Goal: Book appointment/travel/reservation

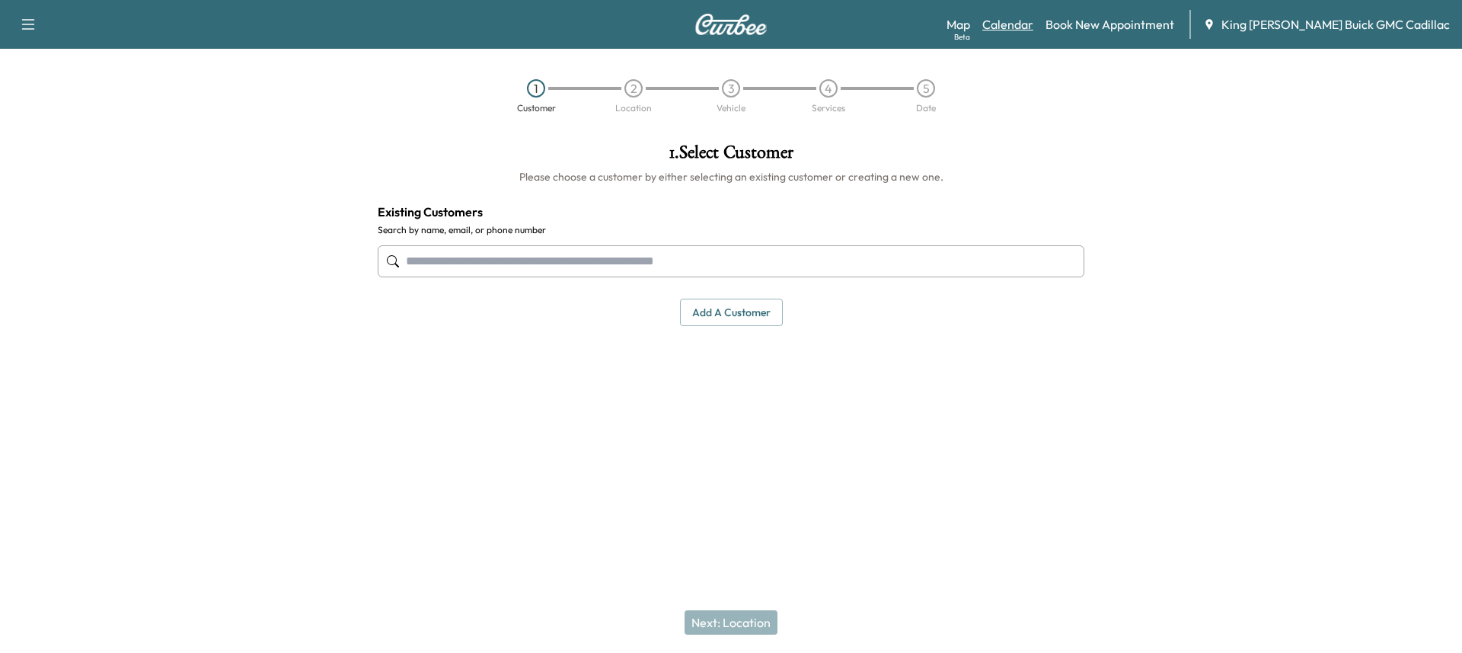
click at [1034, 32] on link "Calendar" at bounding box center [1008, 24] width 51 height 18
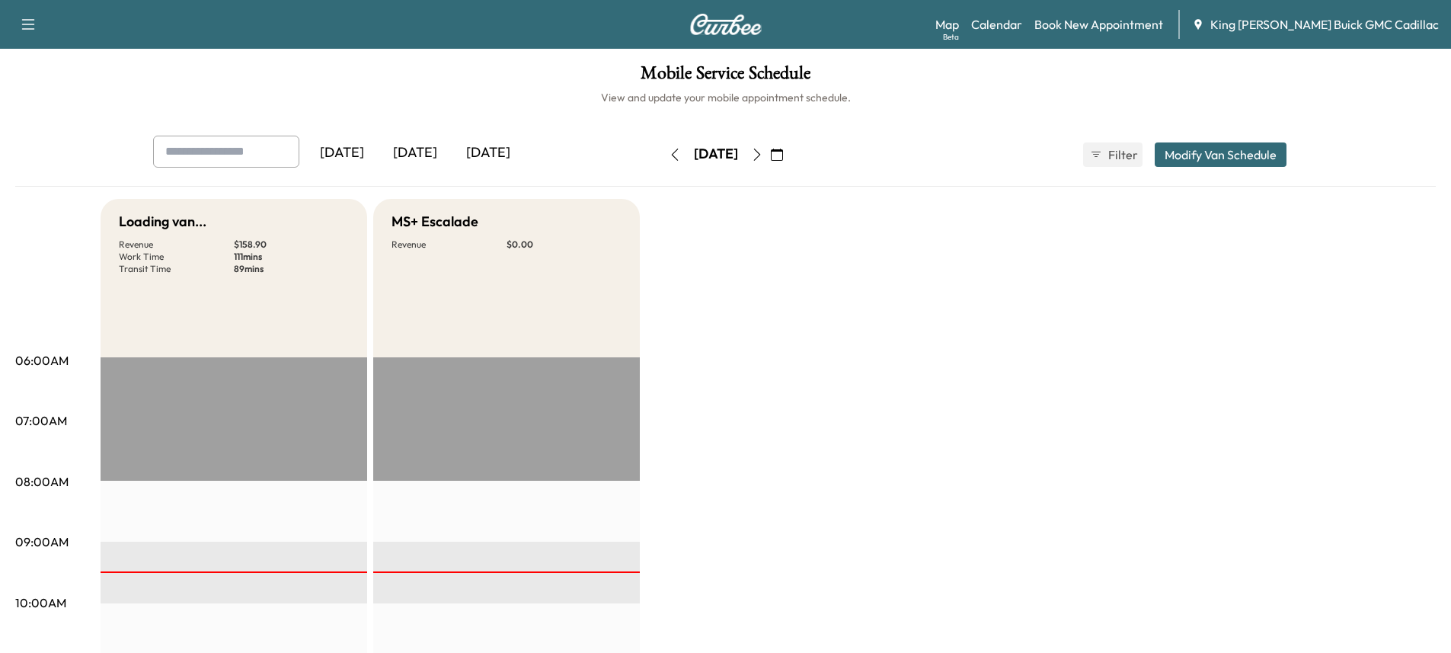
click at [416, 150] on div "[DATE]" at bounding box center [415, 153] width 73 height 35
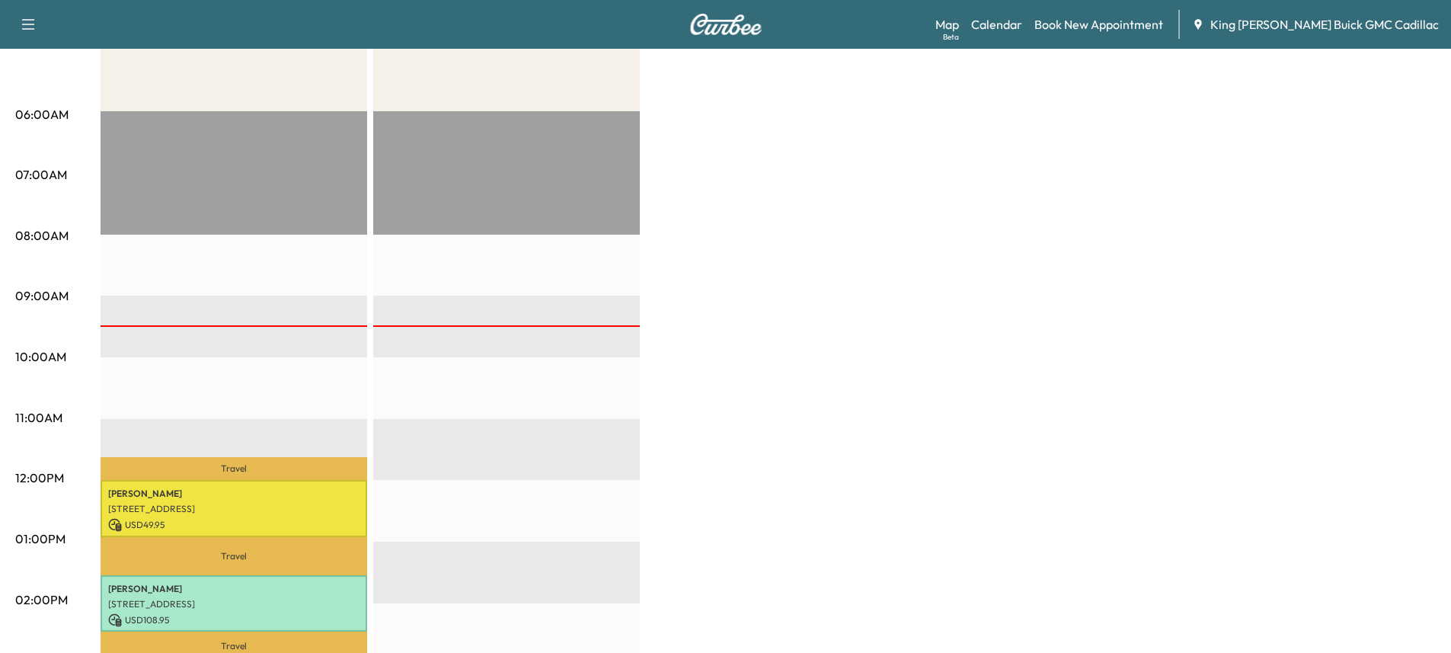
scroll to position [305, 0]
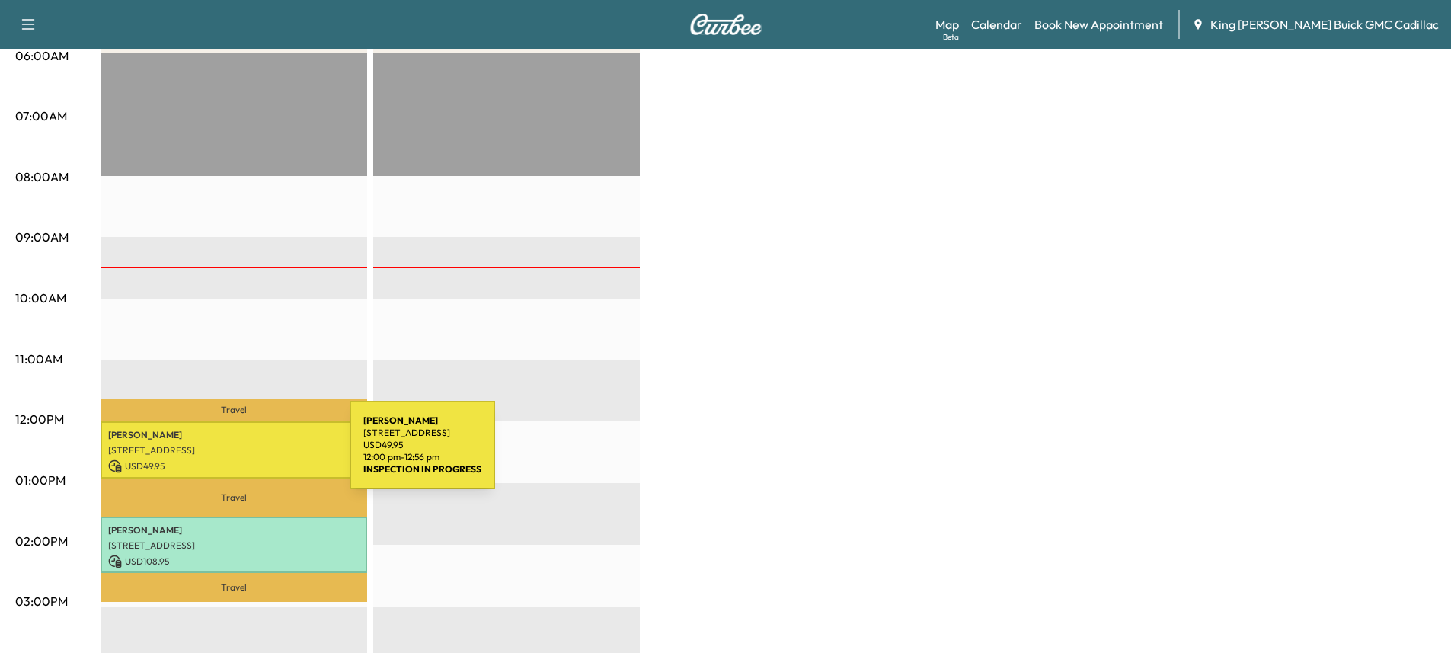
click at [237, 449] on p "[STREET_ADDRESS]" at bounding box center [233, 450] width 251 height 12
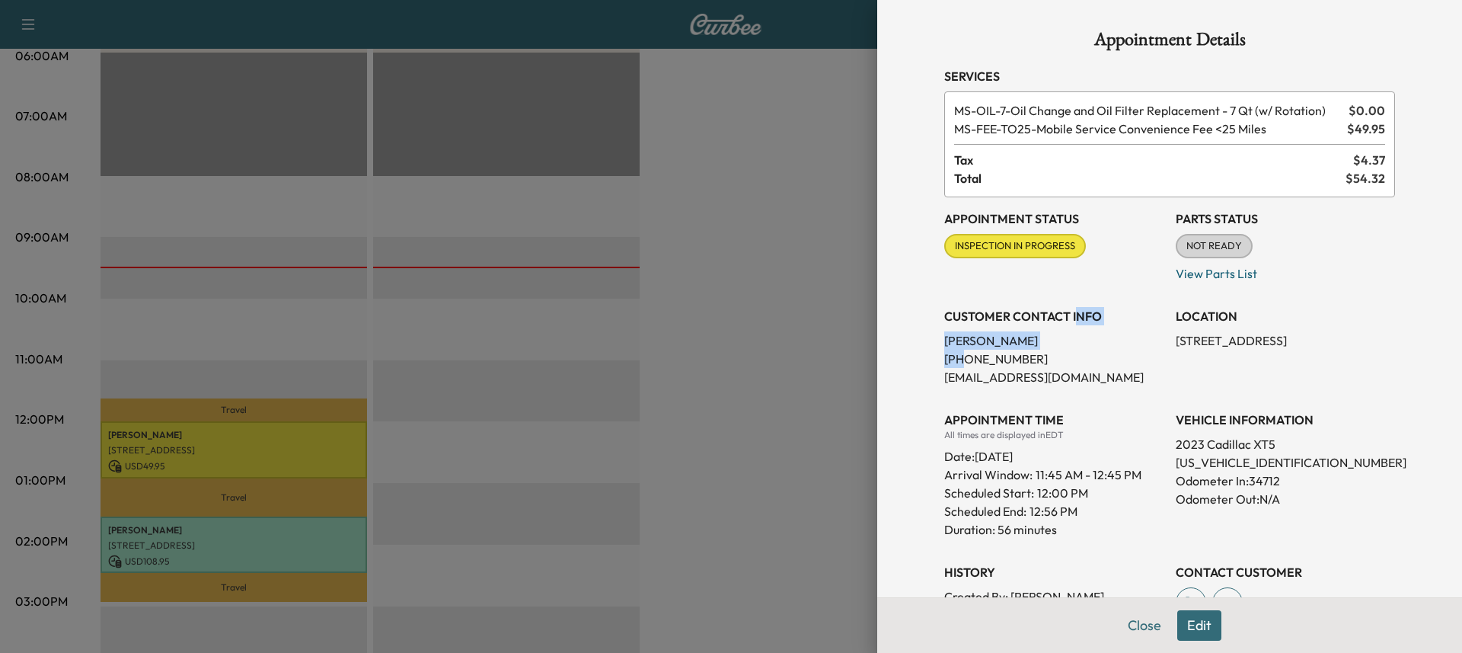
drag, startPoint x: 951, startPoint y: 354, endPoint x: 1068, endPoint y: 319, distance: 122.4
click at [1066, 318] on div "CUSTOMER CONTACT INFO [PERSON_NAME] [PHONE_NUMBER] [EMAIL_ADDRESS][DOMAIN_NAME]" at bounding box center [1053, 340] width 219 height 91
click at [1034, 348] on p "[PERSON_NAME]" at bounding box center [1053, 340] width 219 height 18
click at [1043, 356] on p "[PHONE_NUMBER]" at bounding box center [1053, 359] width 219 height 18
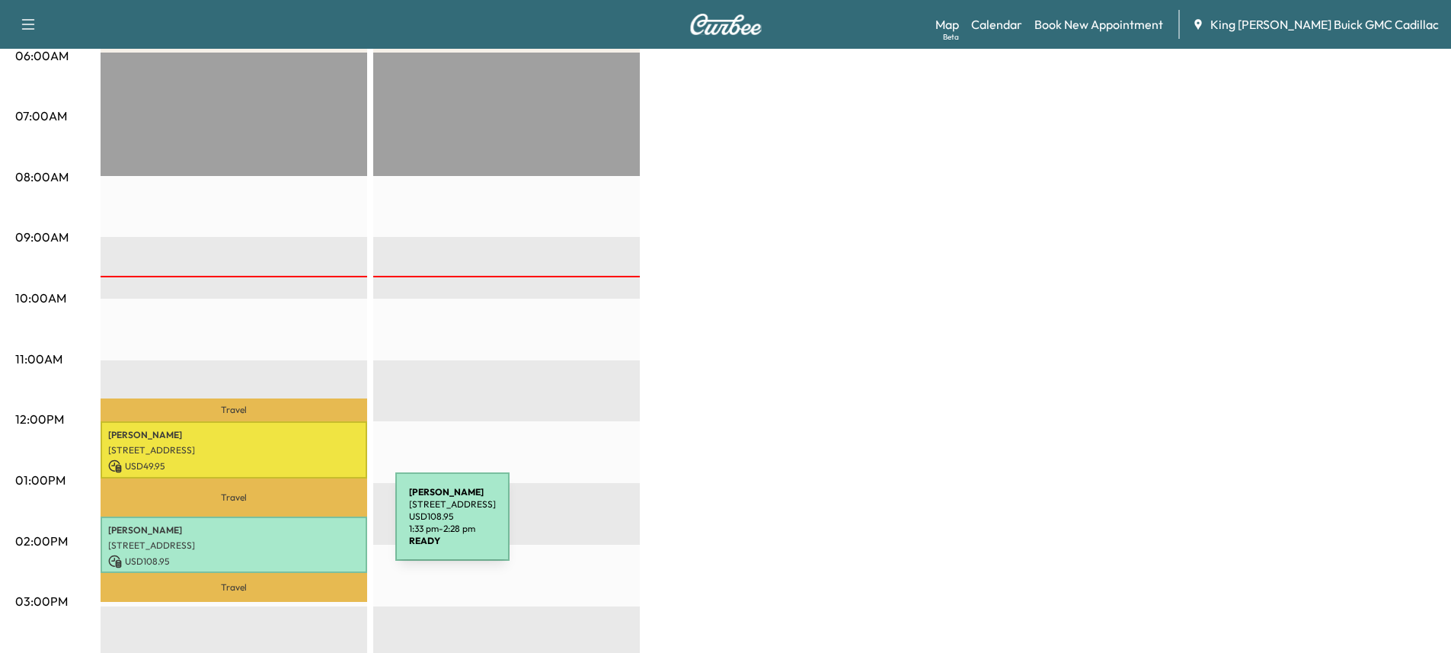
click at [280, 526] on p "[PERSON_NAME]" at bounding box center [233, 530] width 251 height 12
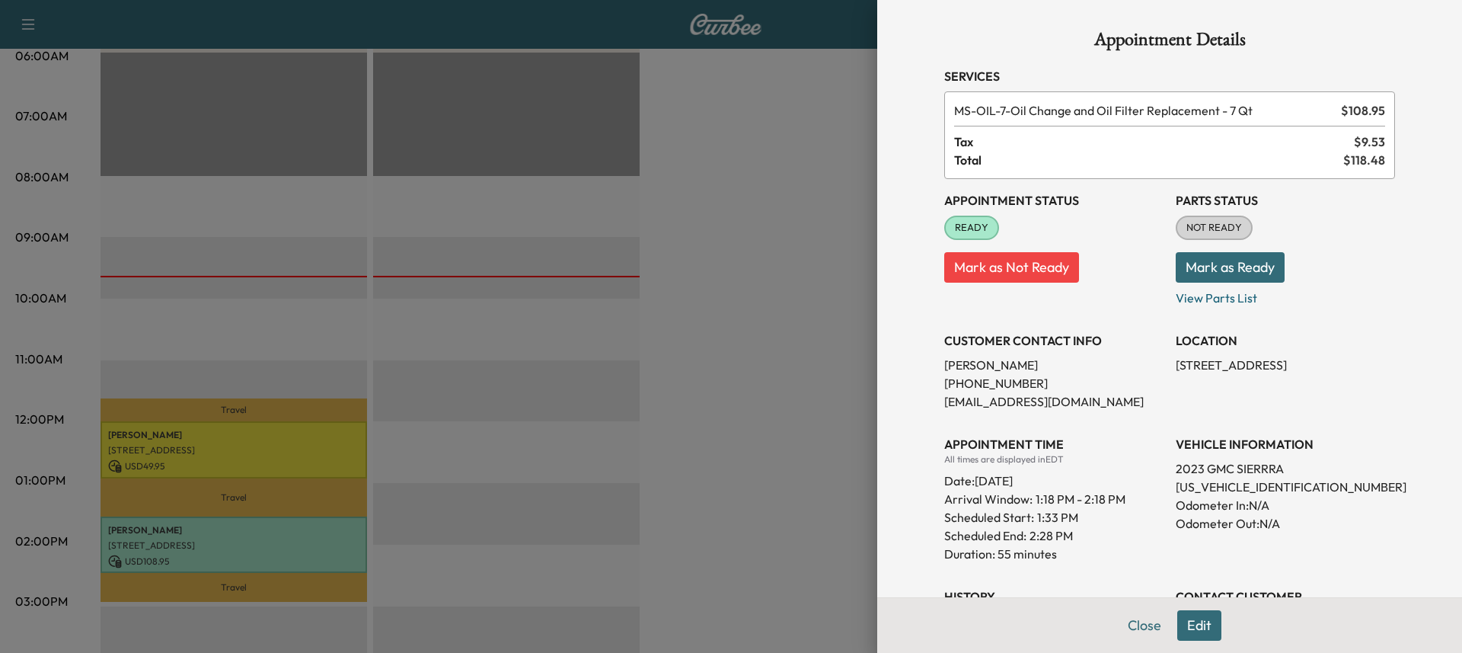
click at [288, 420] on div at bounding box center [731, 326] width 1462 height 653
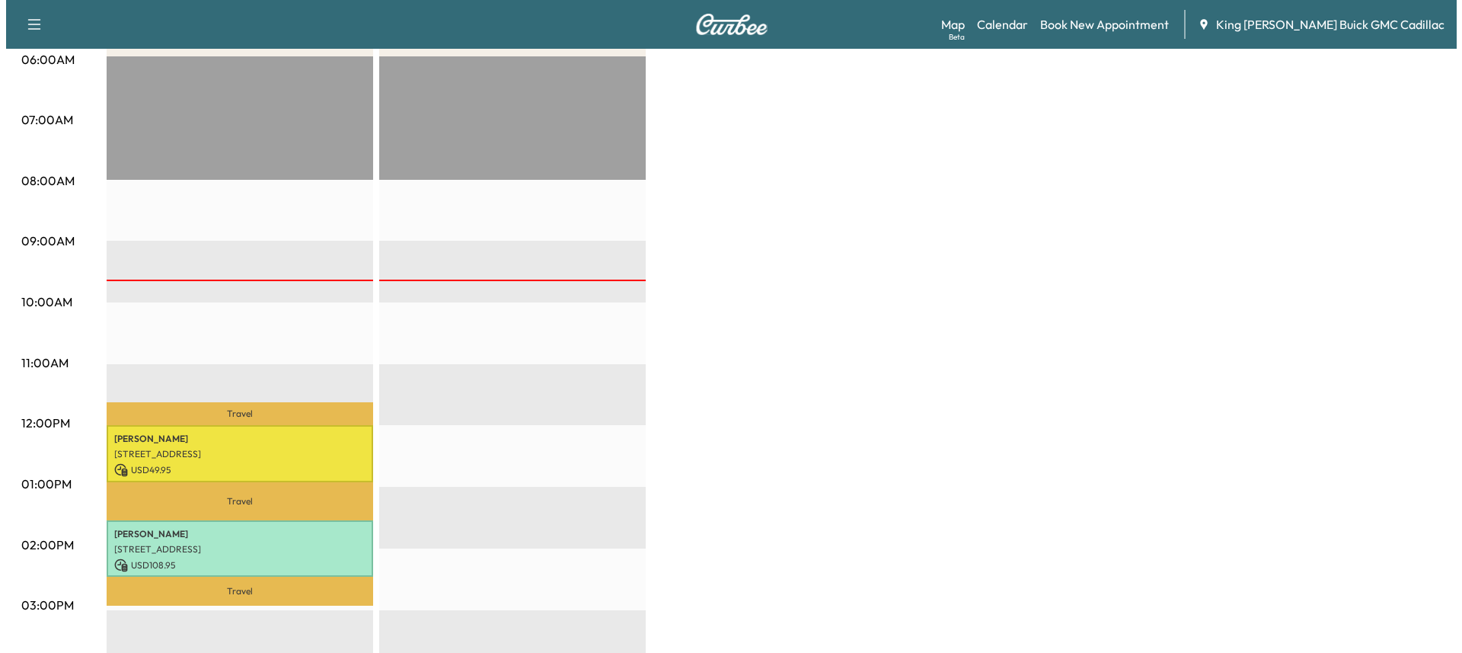
scroll to position [305, 0]
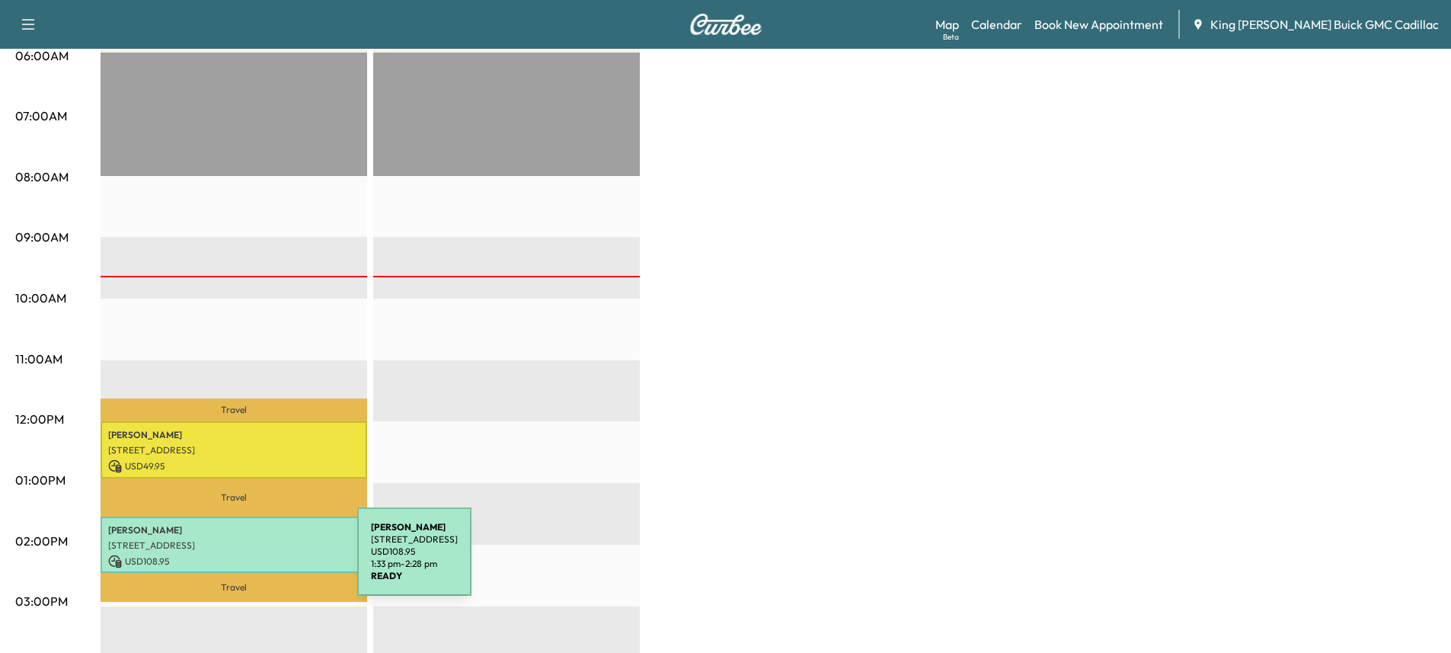
click at [243, 561] on p "USD 108.95" at bounding box center [233, 561] width 251 height 14
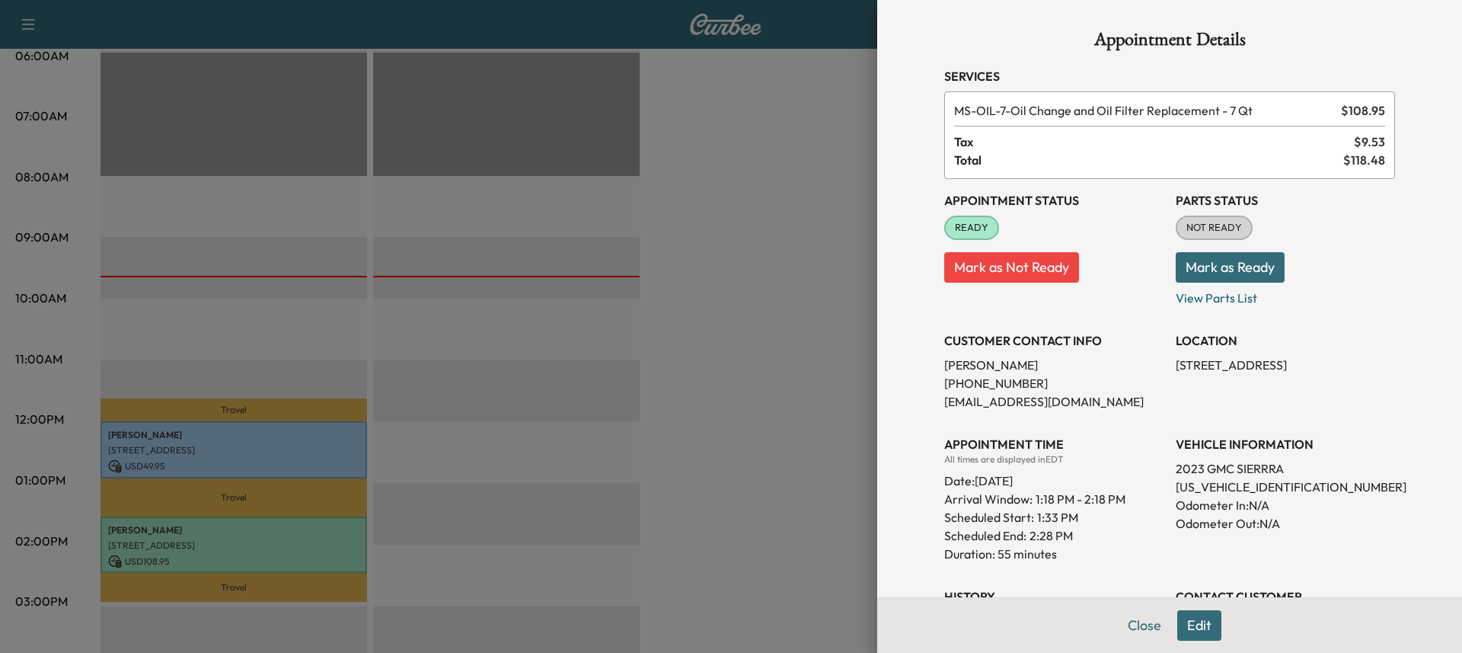
click at [1071, 388] on p "[PHONE_NUMBER]" at bounding box center [1053, 383] width 219 height 18
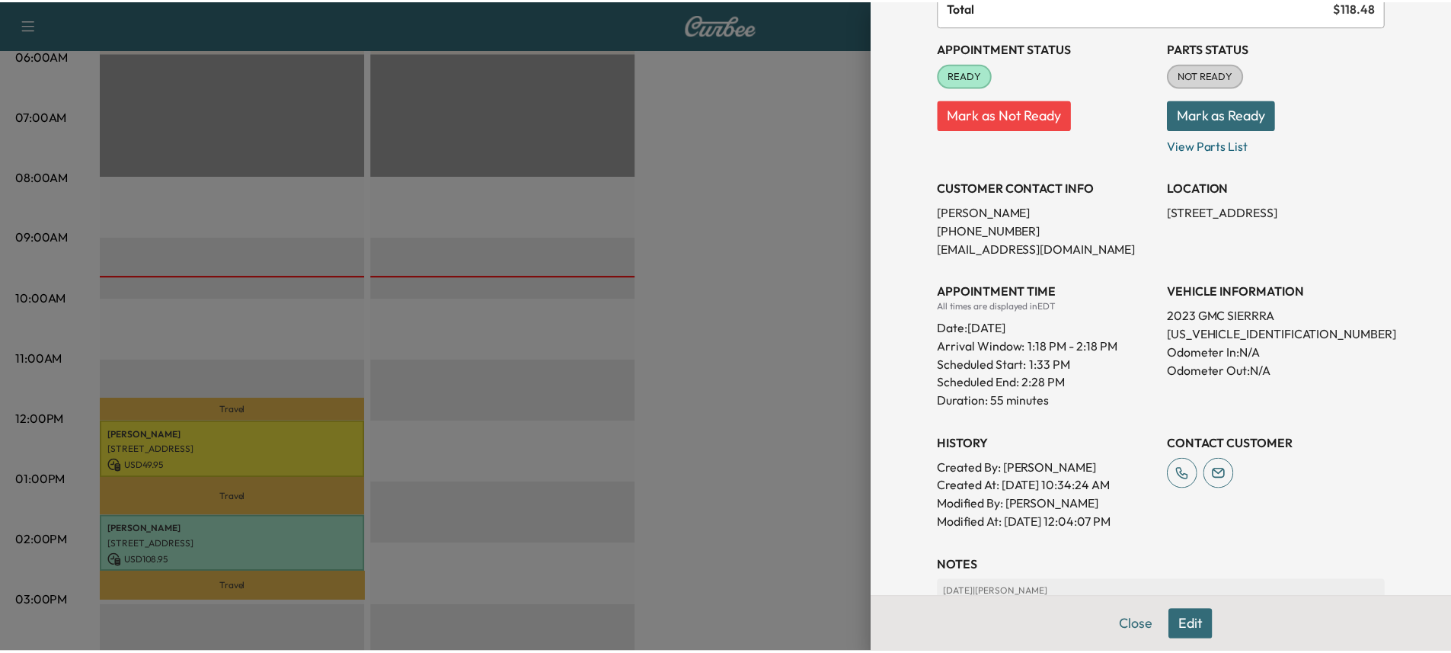
scroll to position [152, 0]
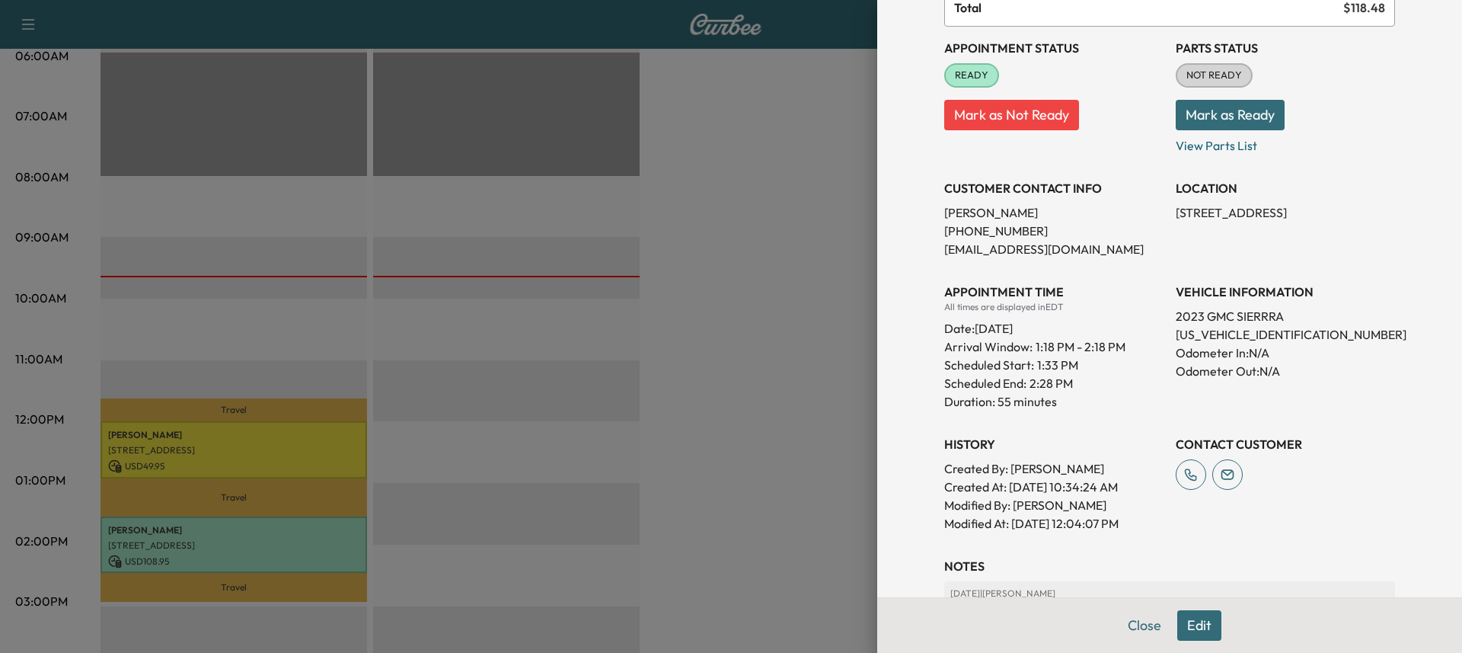
click at [807, 273] on div at bounding box center [731, 326] width 1462 height 653
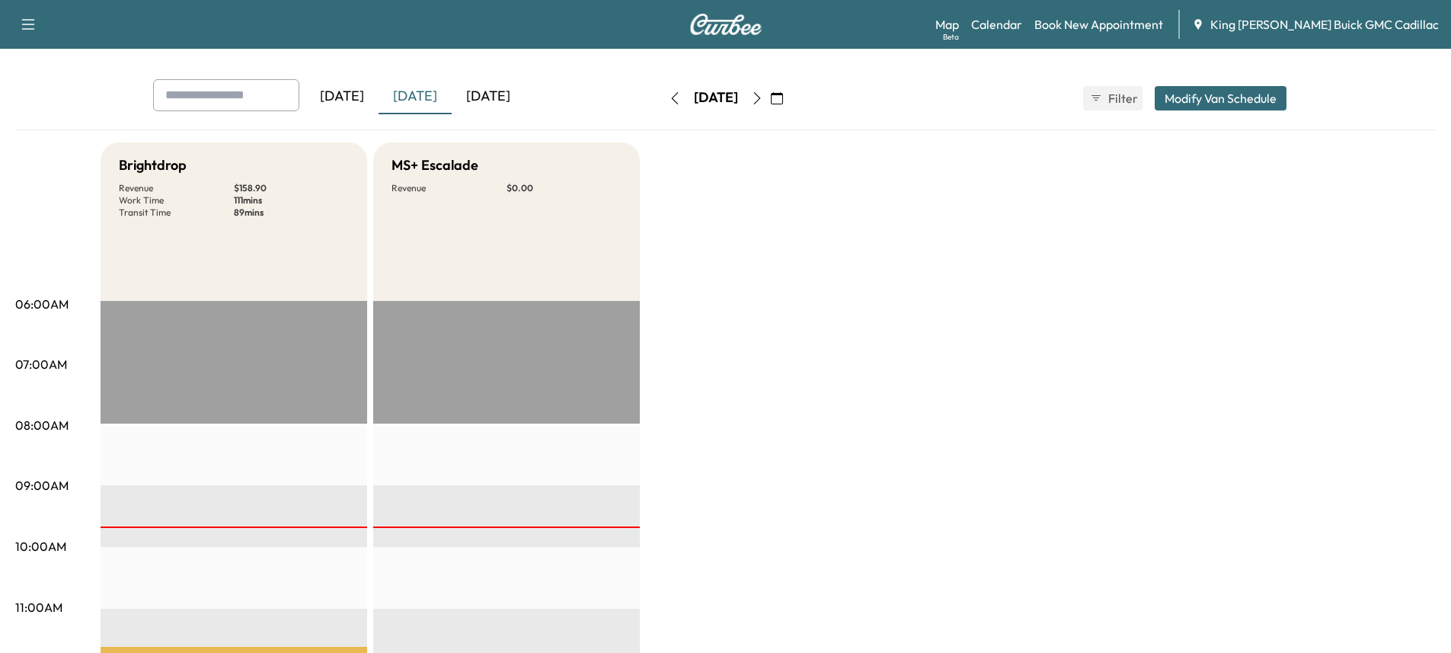
scroll to position [0, 0]
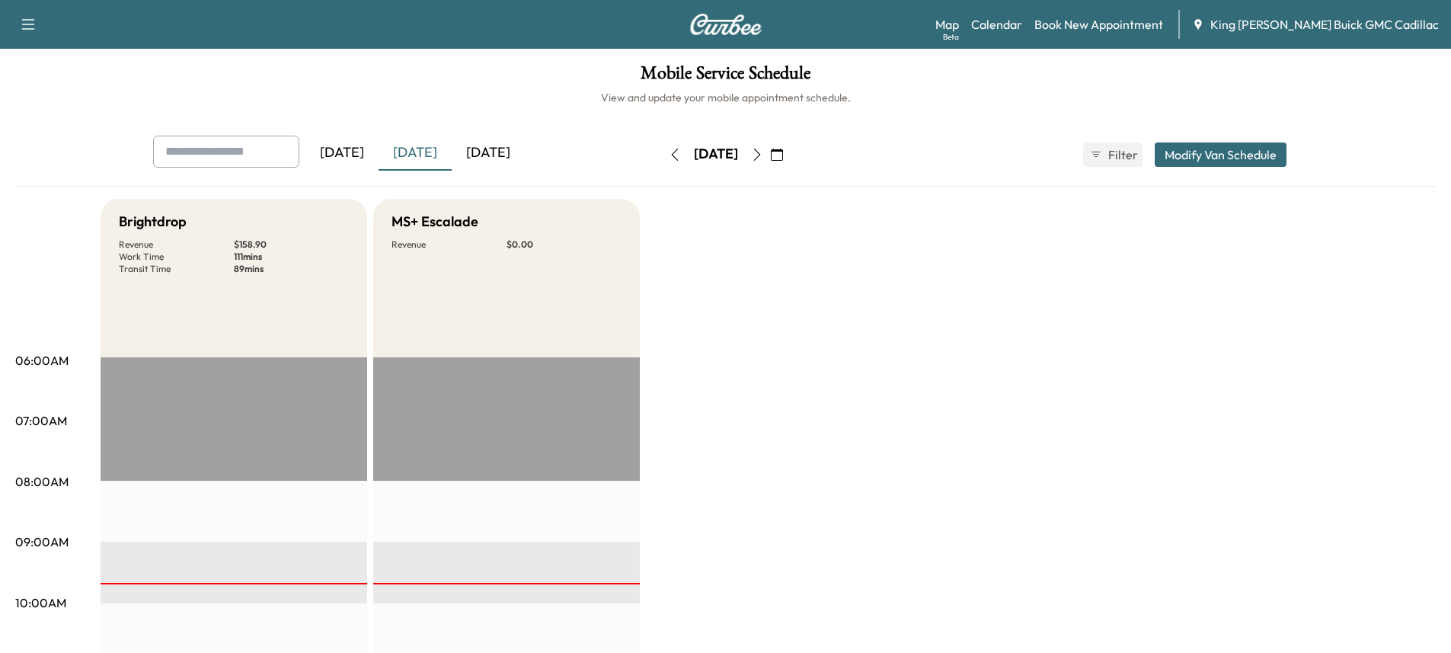
click at [471, 161] on div "[DATE]" at bounding box center [488, 153] width 73 height 35
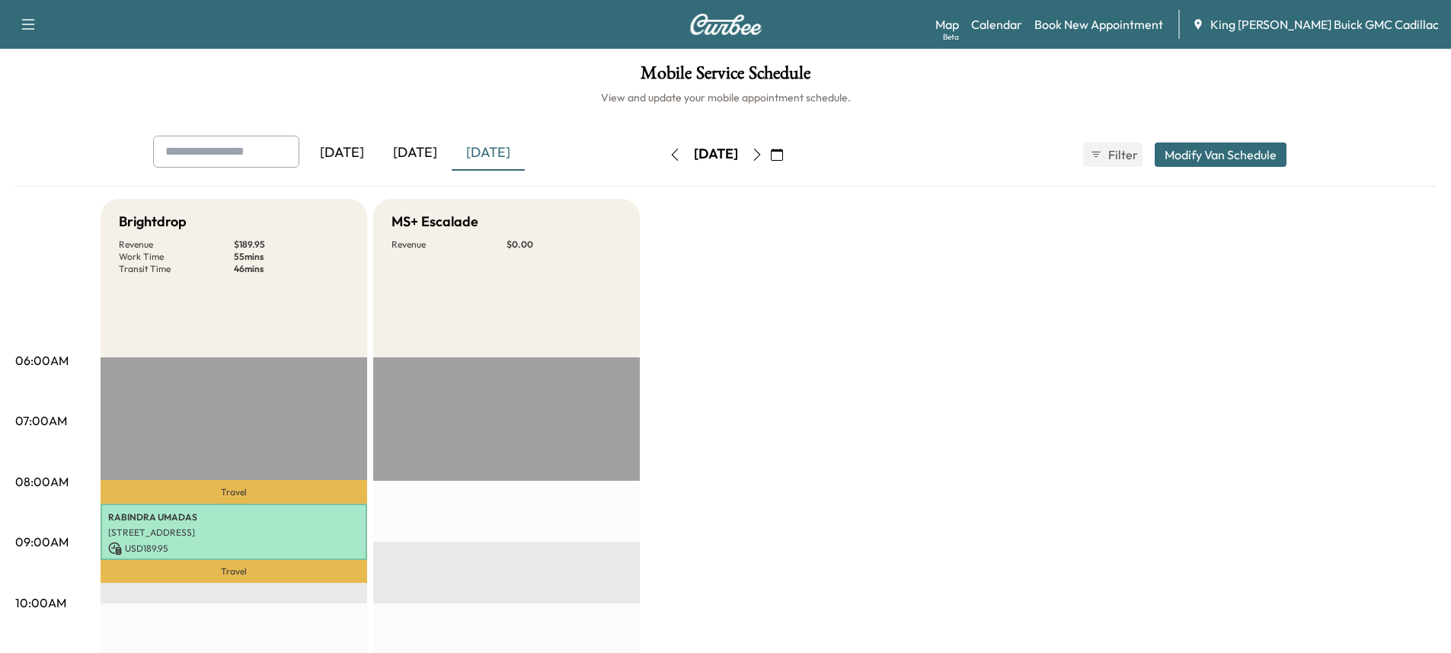
click at [783, 149] on icon "button" at bounding box center [777, 155] width 12 height 12
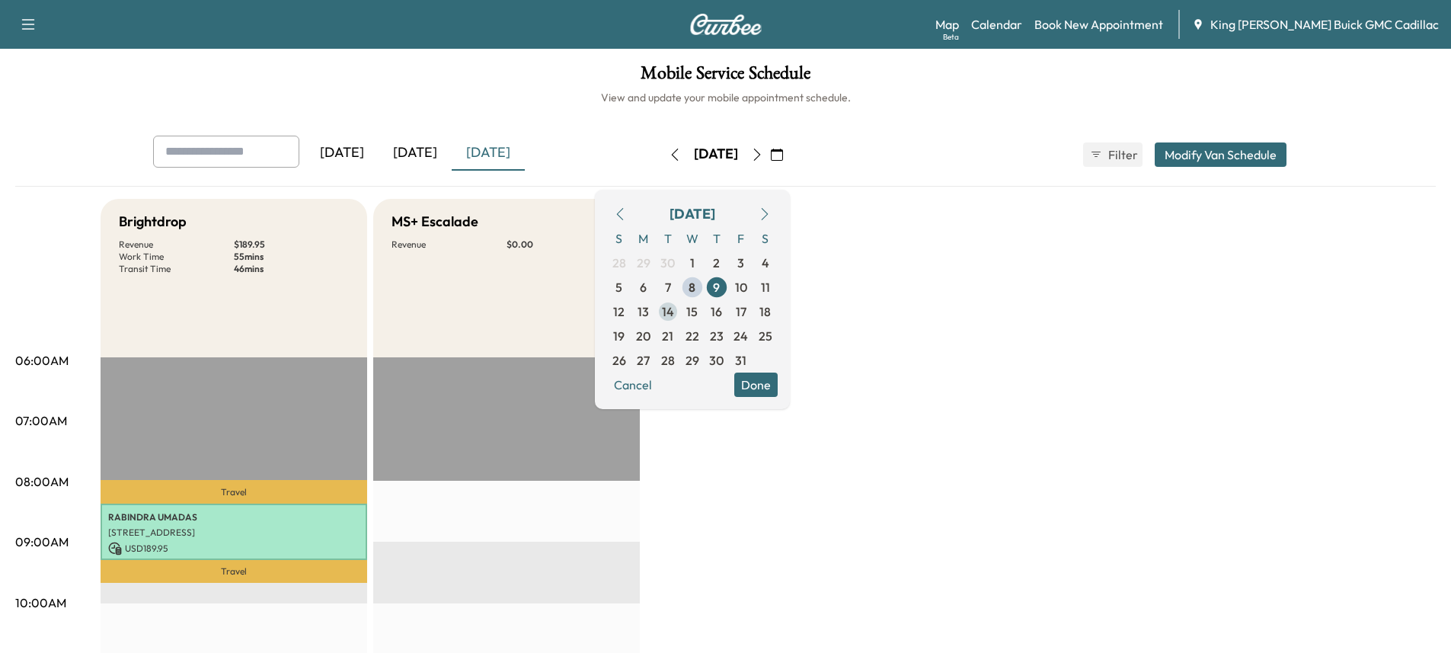
click at [674, 313] on span "14" at bounding box center [668, 311] width 12 height 18
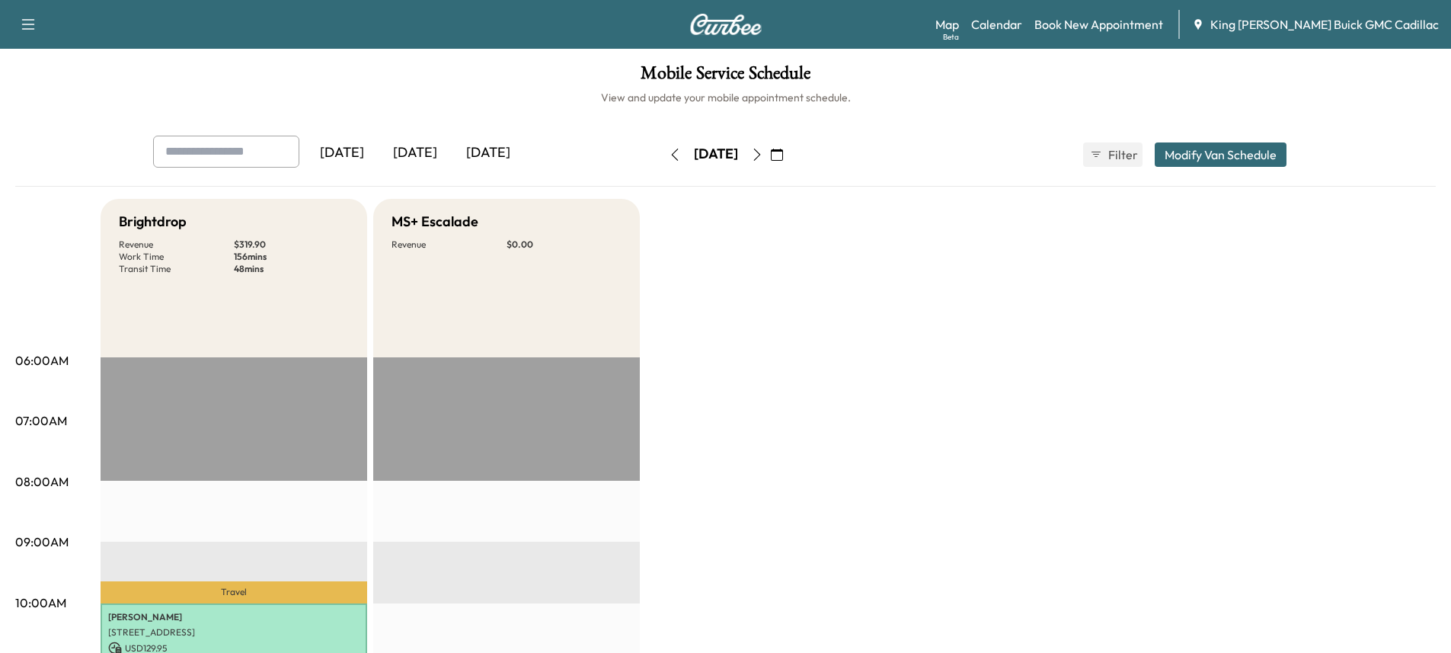
click at [783, 154] on icon "button" at bounding box center [777, 155] width 12 height 12
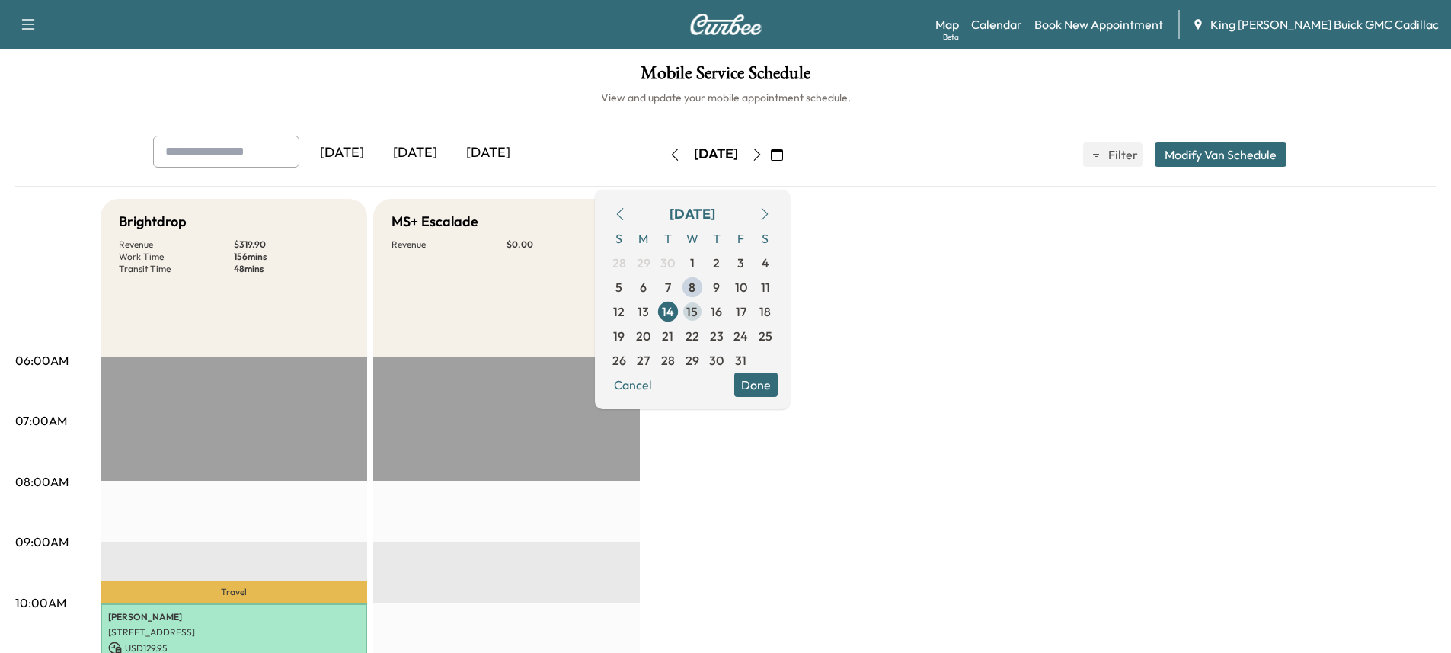
click at [698, 309] on span "15" at bounding box center [691, 311] width 11 height 18
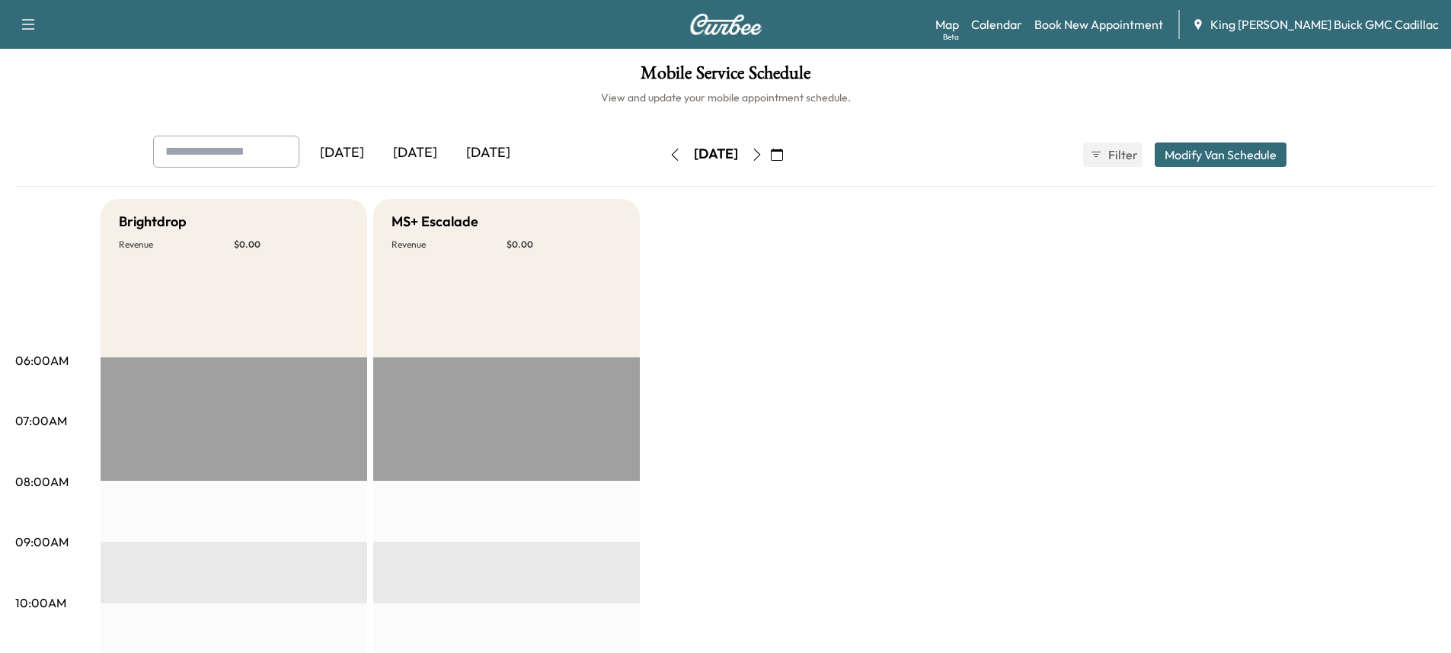
click at [783, 155] on icon "button" at bounding box center [777, 155] width 12 height 12
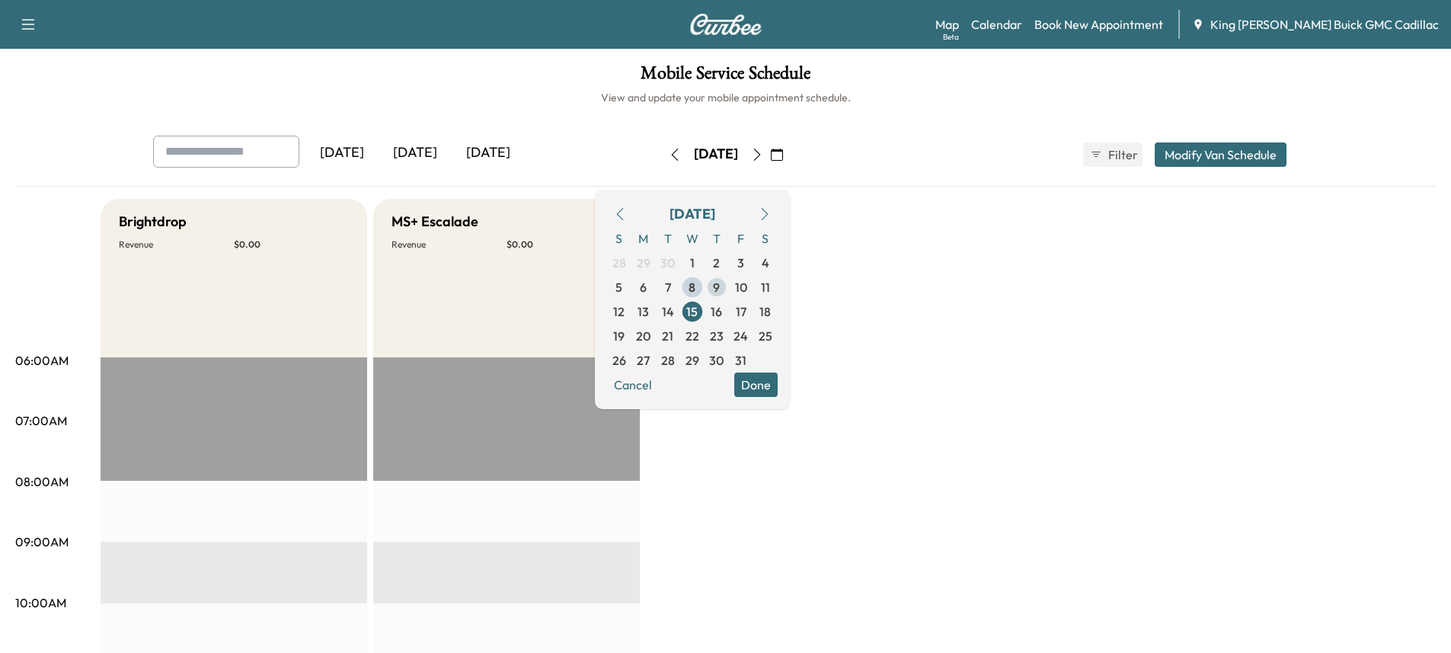
click at [729, 292] on span "9" at bounding box center [717, 287] width 24 height 24
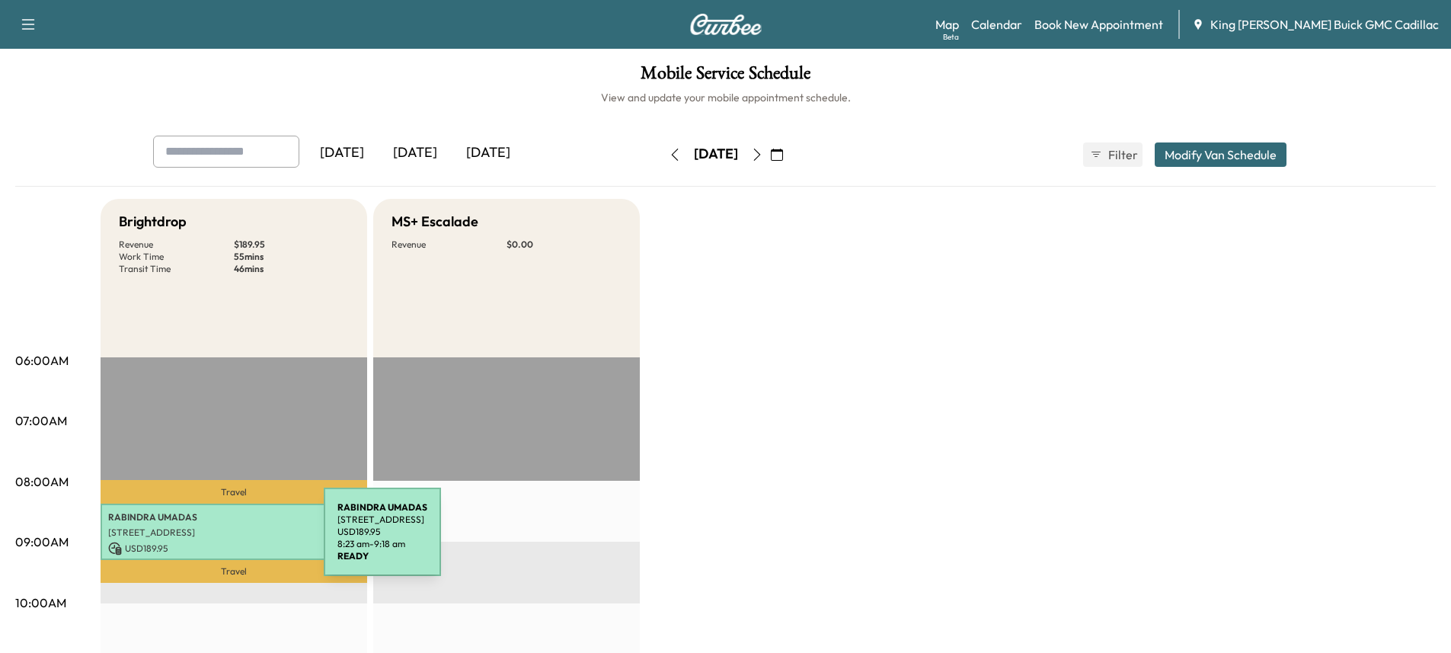
click at [209, 542] on p "USD 189.95" at bounding box center [233, 549] width 251 height 14
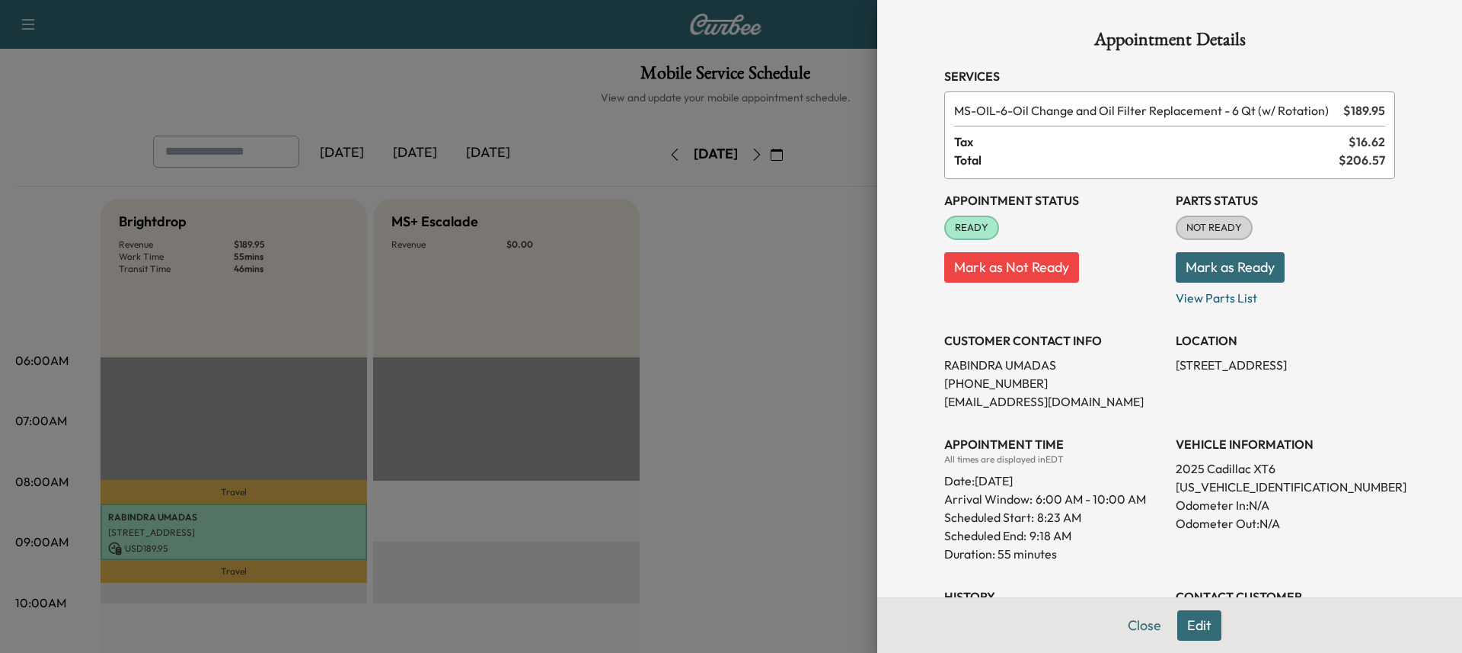
click at [1226, 375] on div "LOCATION 213 Pine Rd, Coram, NY 11727, USA" at bounding box center [1285, 364] width 219 height 91
drag, startPoint x: 1007, startPoint y: 57, endPoint x: 841, endPoint y: 155, distance: 192.5
click at [1007, 56] on div "Appointment Details Services MS-OIL-6 - Oil Change and Oil Filter Replacement -…" at bounding box center [1169, 447] width 487 height 895
click at [640, 314] on div at bounding box center [731, 326] width 1462 height 653
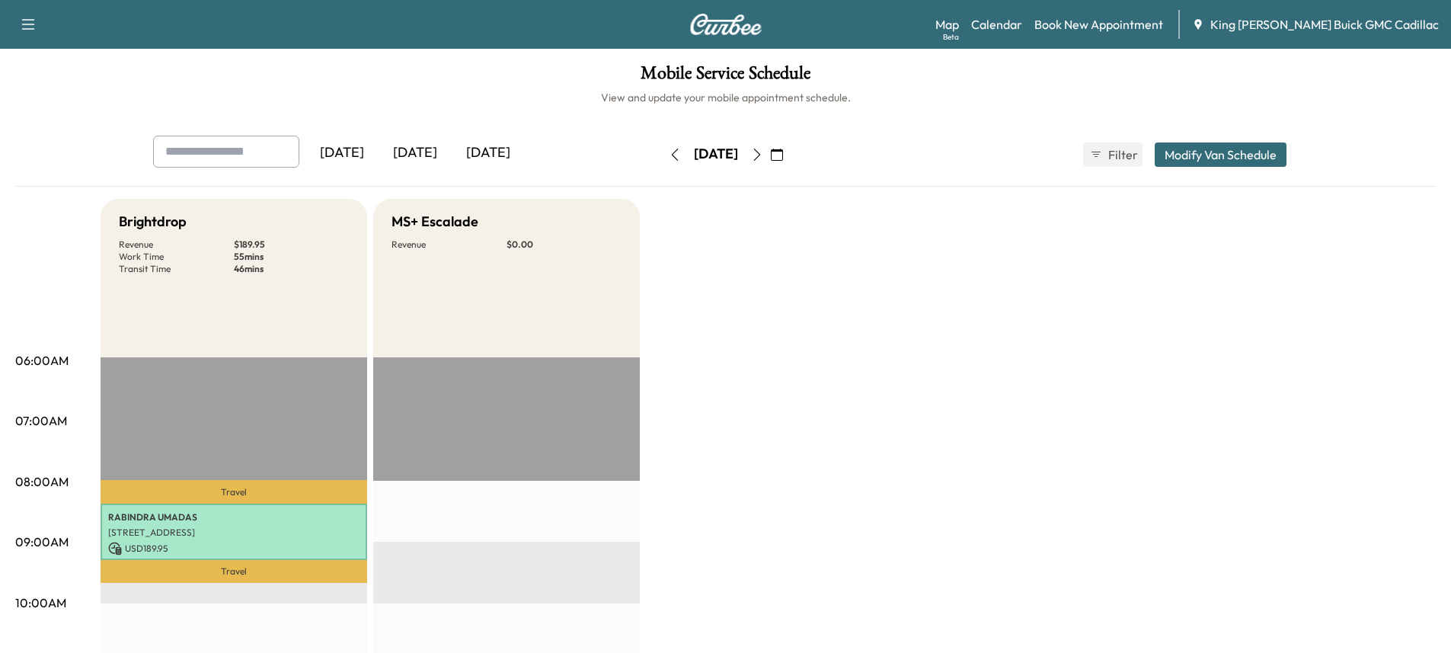
click at [225, 148] on input "text" at bounding box center [226, 152] width 146 height 32
type input "*****"
drag, startPoint x: 225, startPoint y: 148, endPoint x: 0, endPoint y: 111, distance: 227.6
click at [783, 155] on icon "button" at bounding box center [777, 155] width 12 height 12
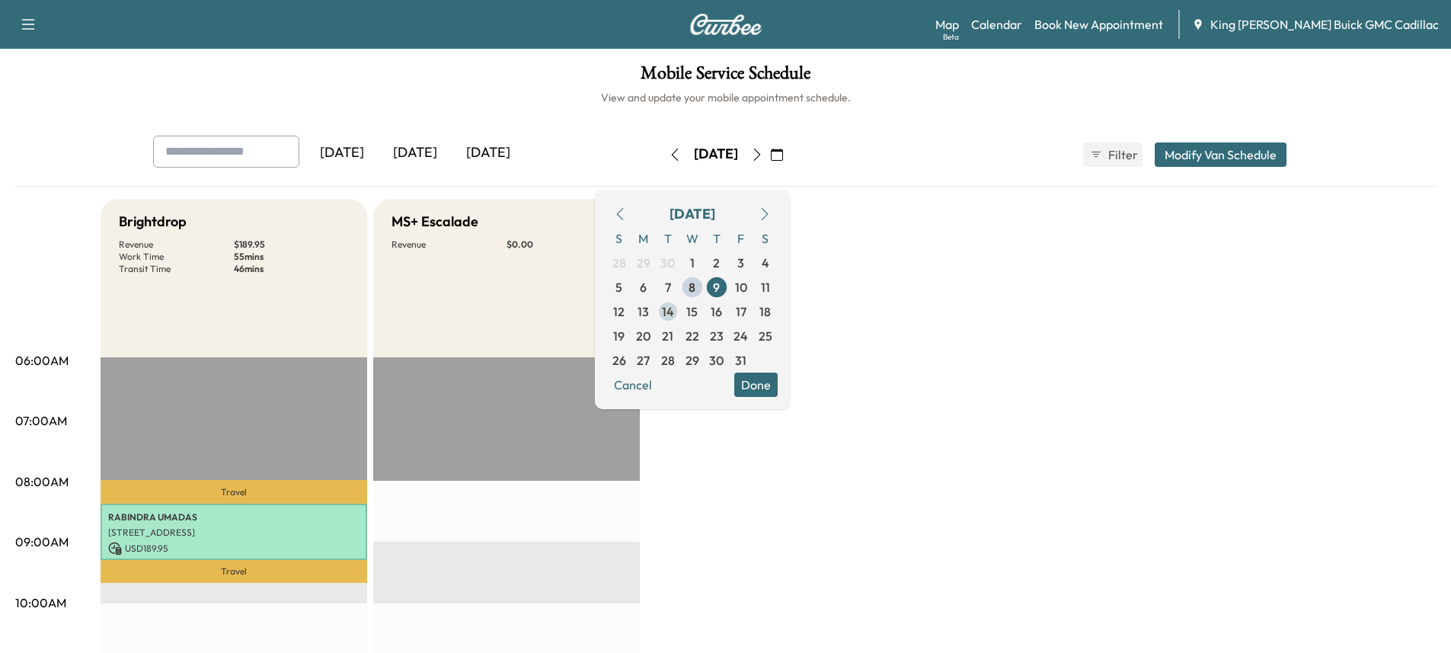
click at [674, 312] on span "14" at bounding box center [668, 311] width 12 height 18
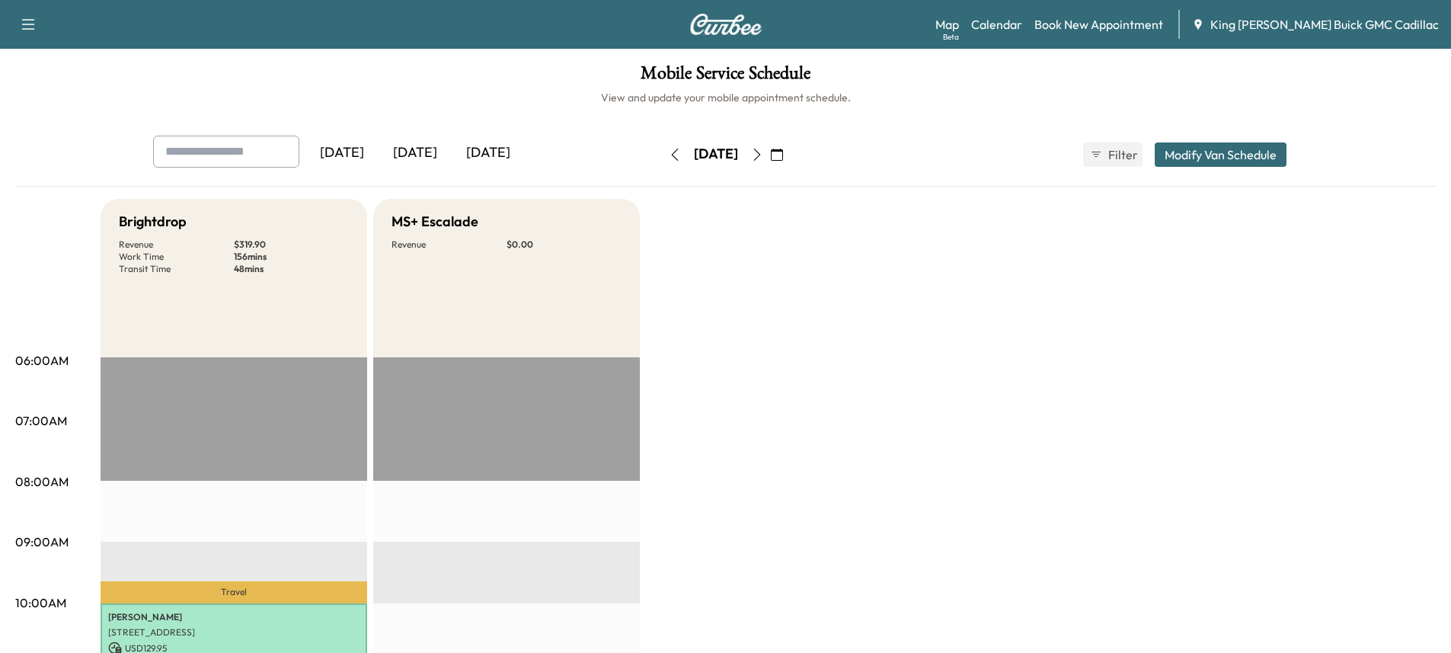
click at [770, 153] on button "button" at bounding box center [757, 154] width 26 height 24
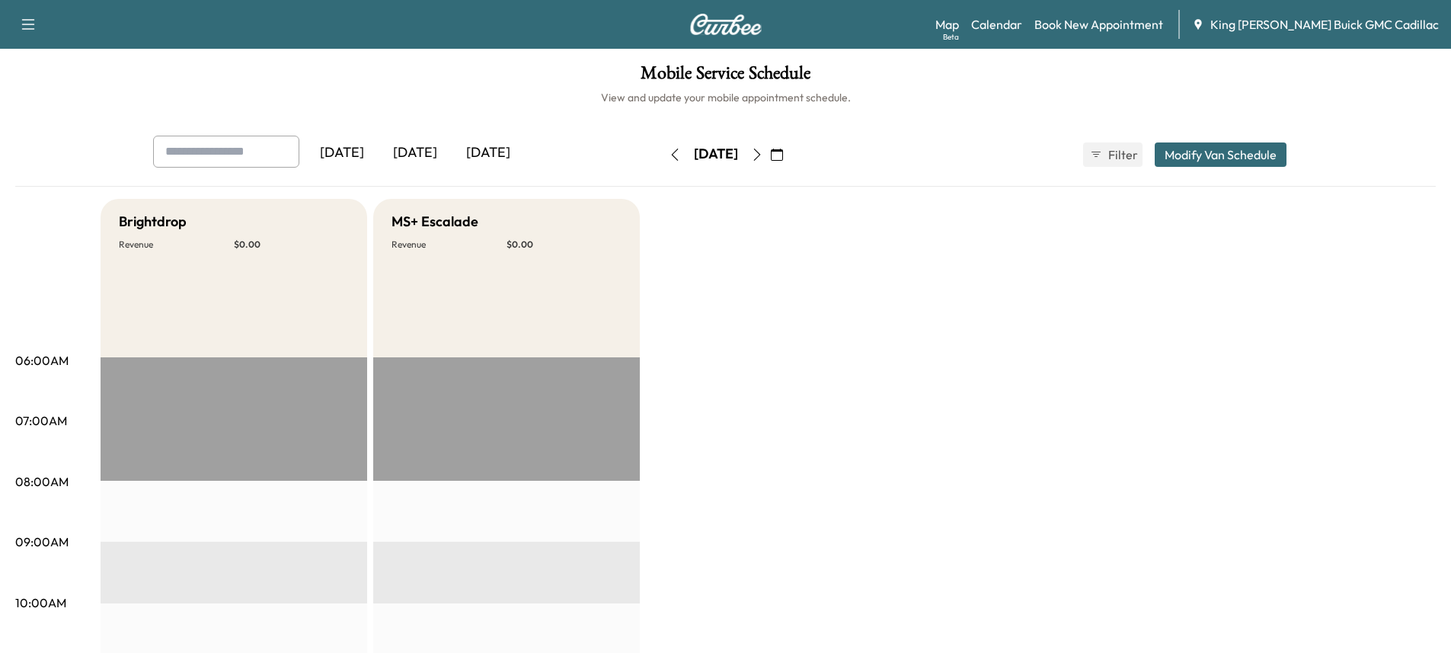
click at [770, 161] on button "button" at bounding box center [757, 154] width 26 height 24
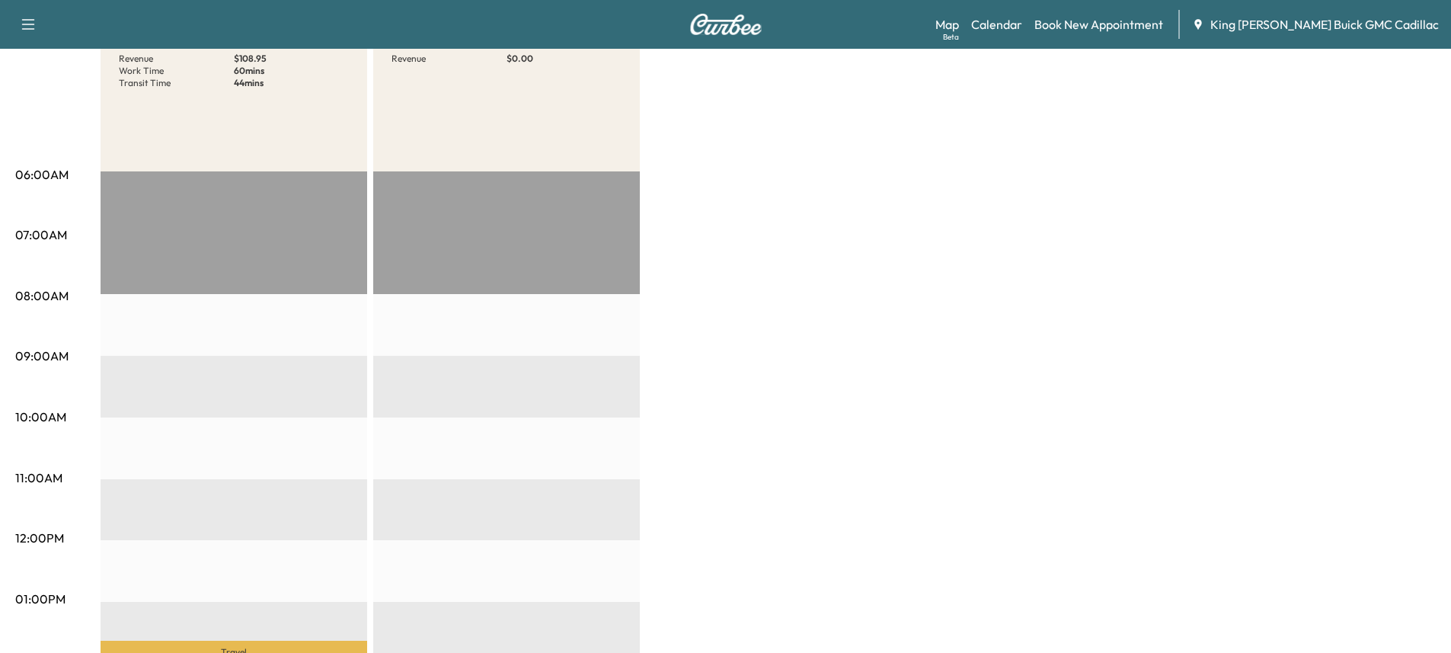
scroll to position [76, 0]
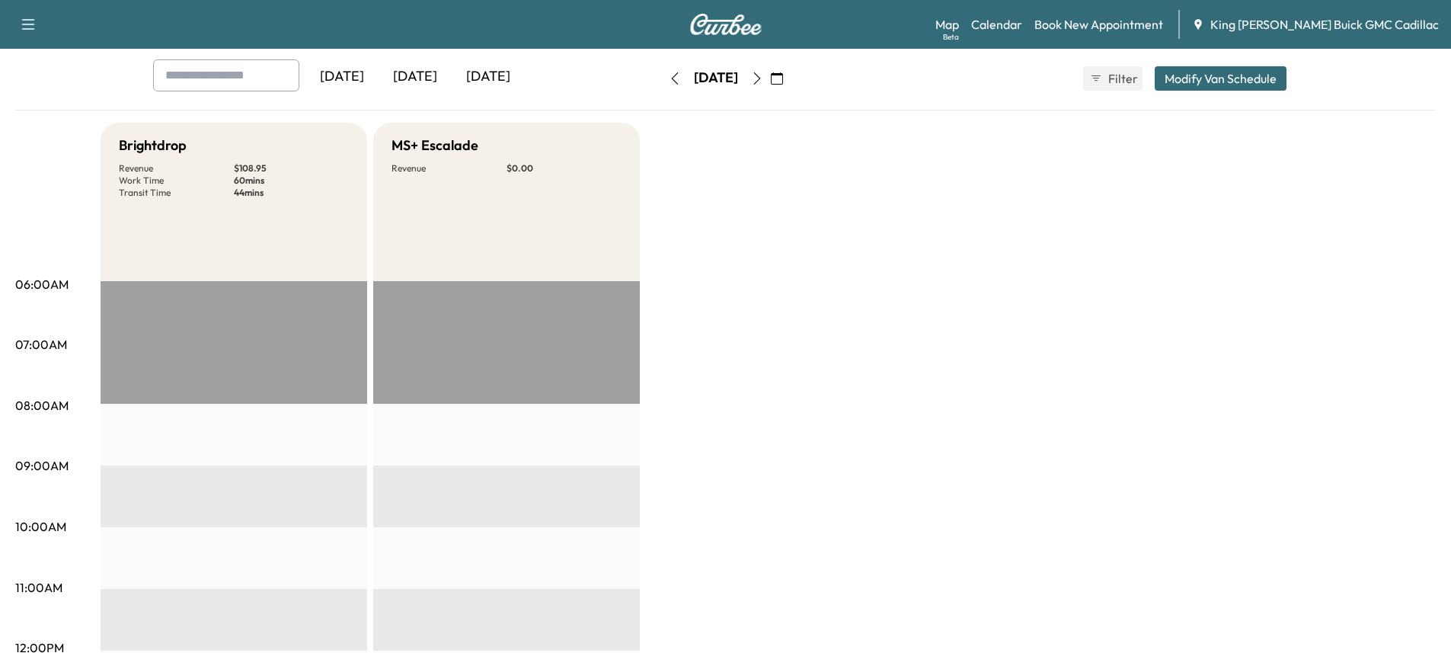
click at [783, 80] on icon "button" at bounding box center [777, 78] width 12 height 12
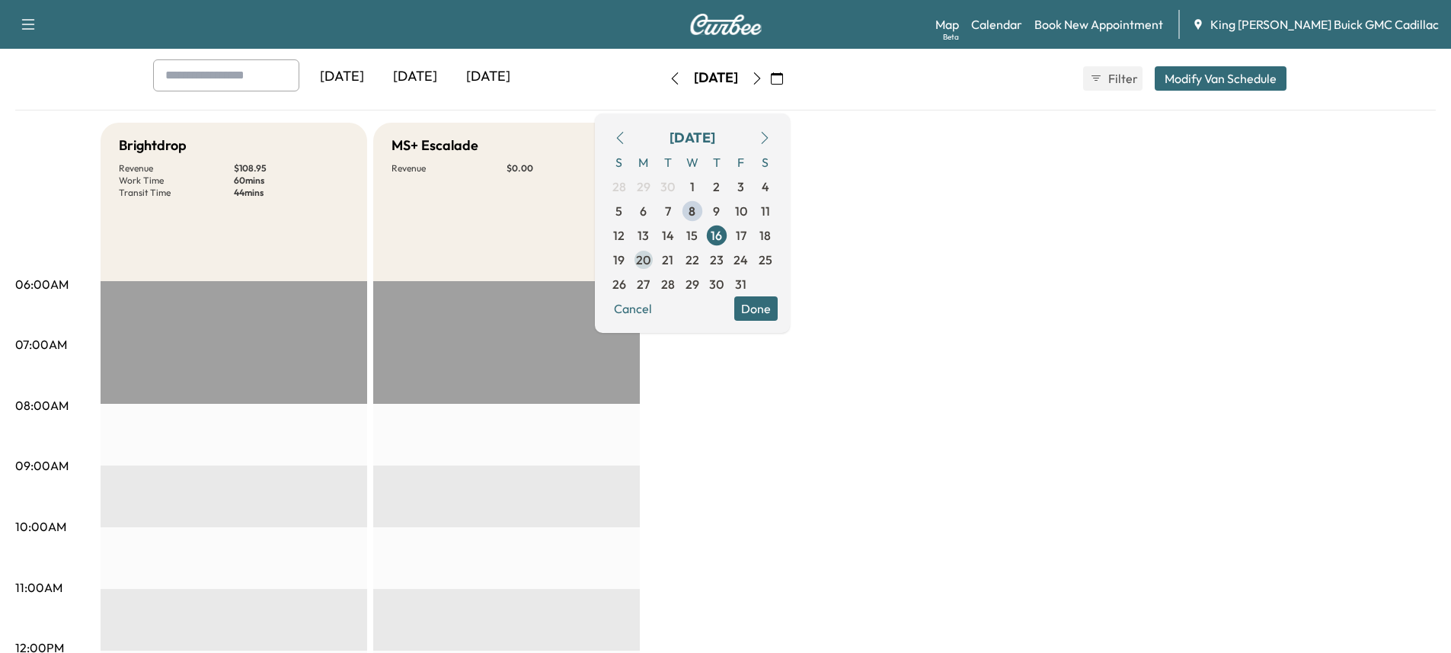
click at [650, 264] on span "20" at bounding box center [643, 260] width 14 height 18
